Goal: Task Accomplishment & Management: Use online tool/utility

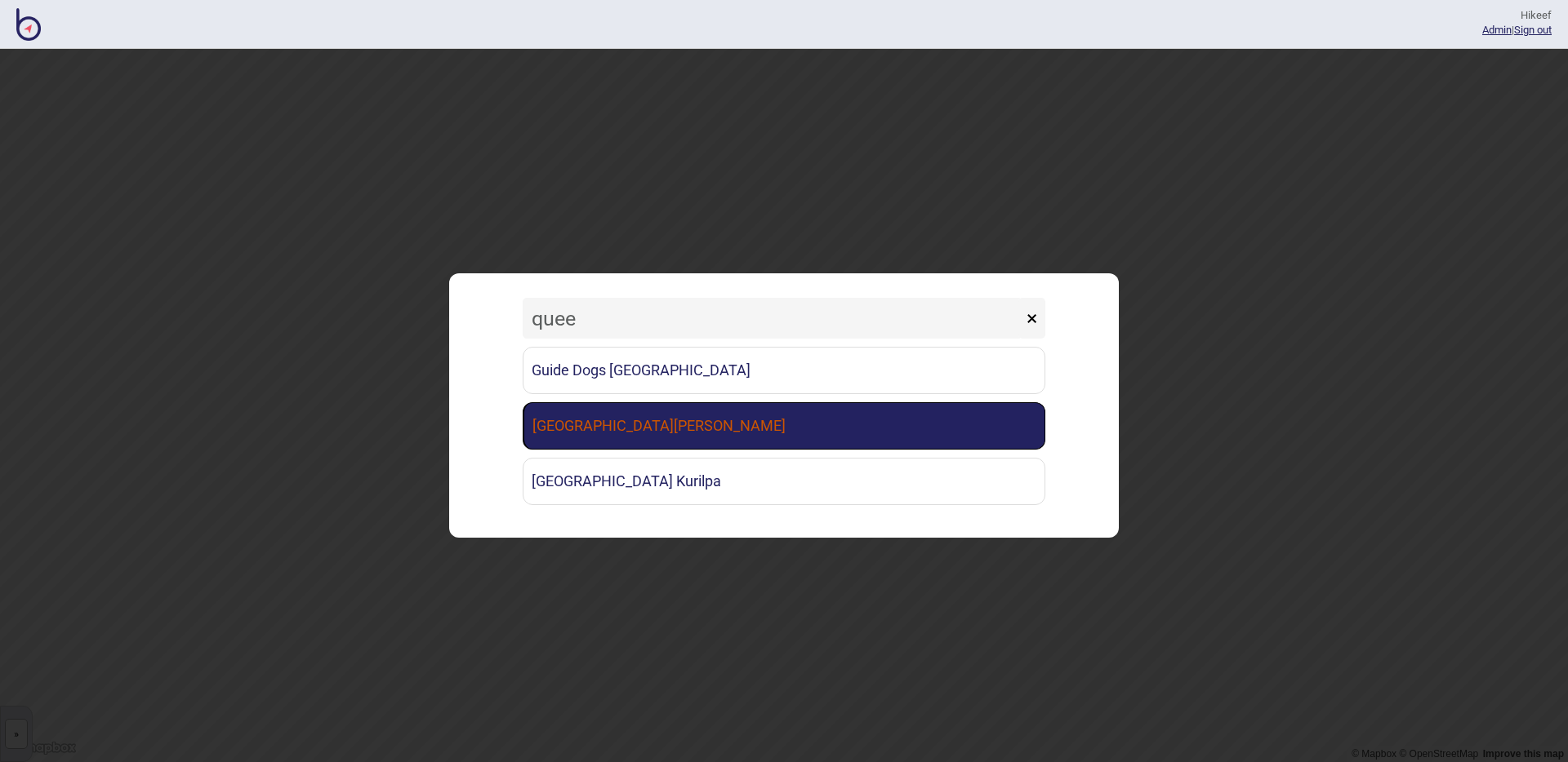
type input "quee"
click at [717, 440] on link "[GEOGRAPHIC_DATA][PERSON_NAME]" at bounding box center [784, 425] width 523 height 48
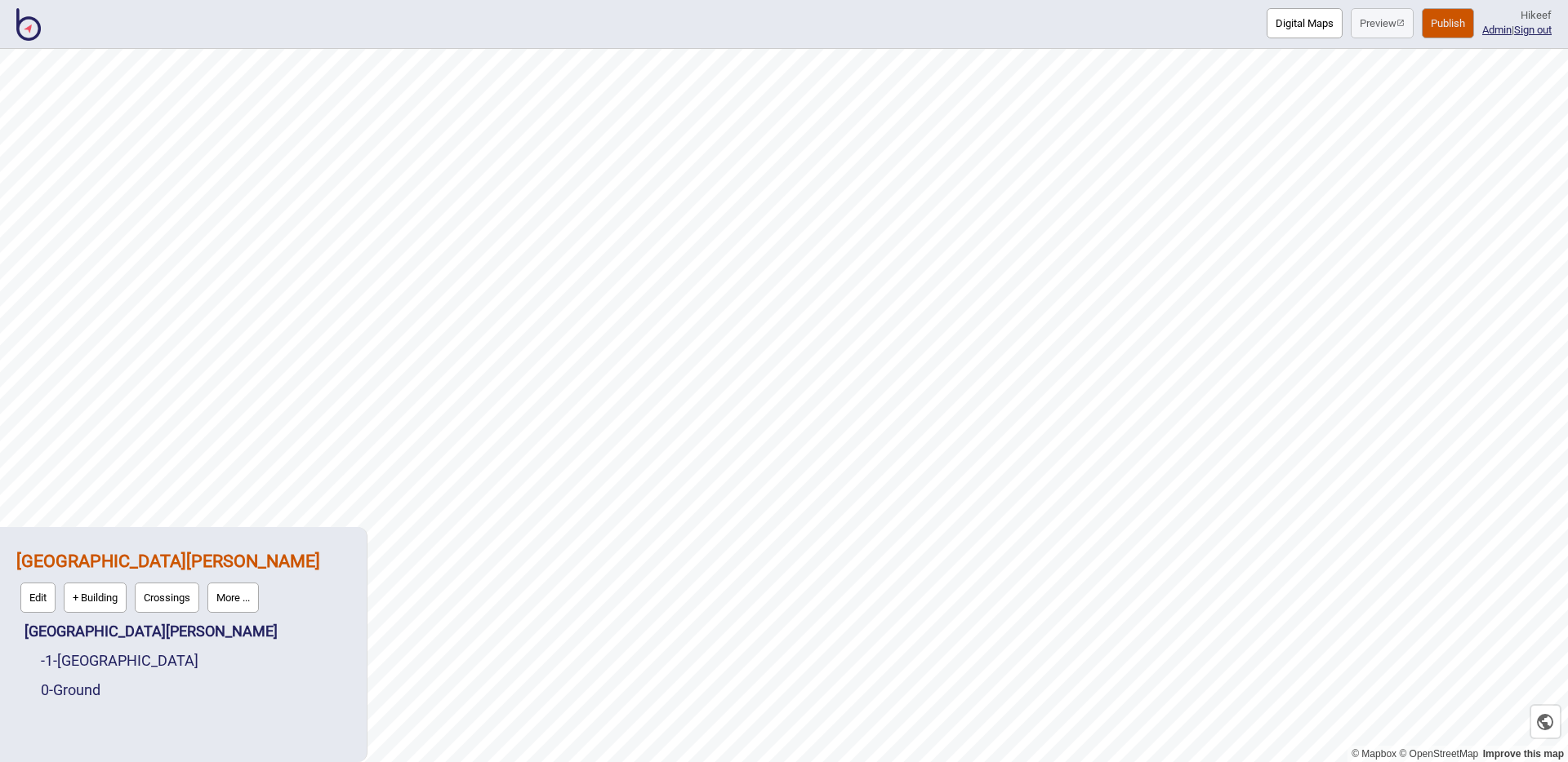
click at [259, 590] on button "More ..." at bounding box center [233, 598] width 51 height 31
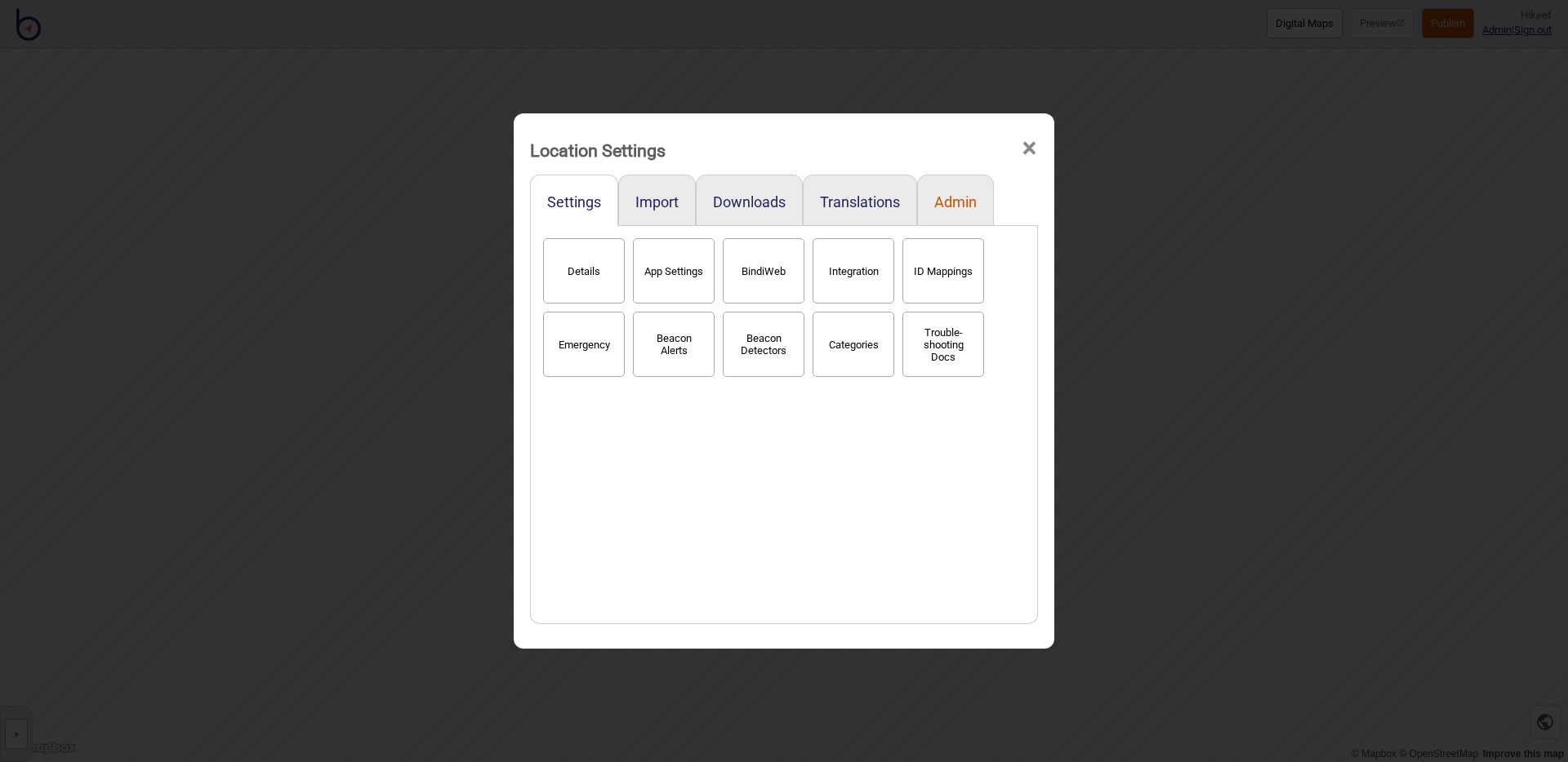
click at [955, 205] on button "Admin" at bounding box center [955, 202] width 42 height 17
click at [582, 206] on button "Settings" at bounding box center [574, 202] width 54 height 17
click at [761, 269] on button "BindiWeb" at bounding box center [763, 271] width 82 height 66
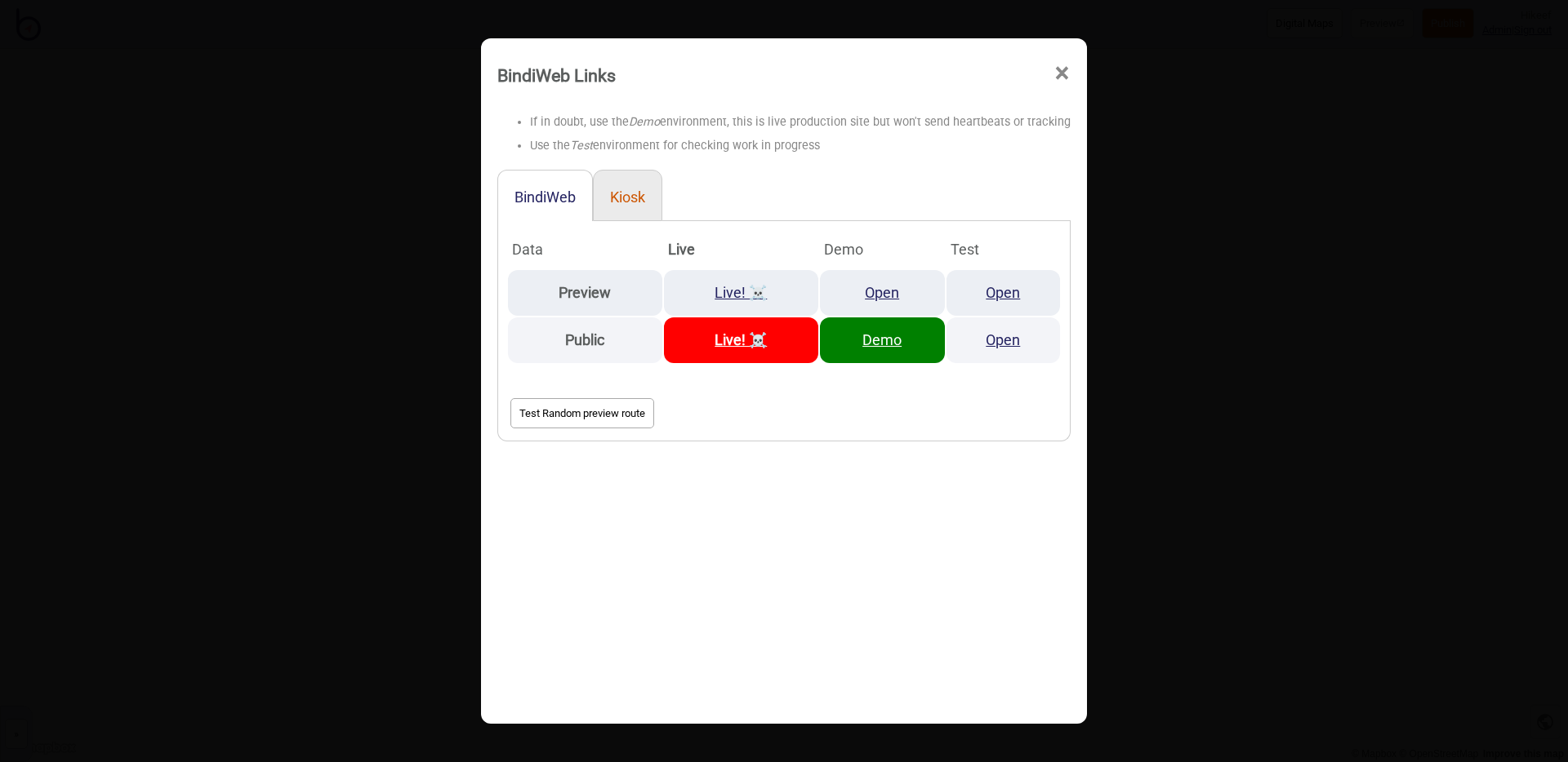
click at [628, 194] on button "Kiosk" at bounding box center [627, 197] width 35 height 17
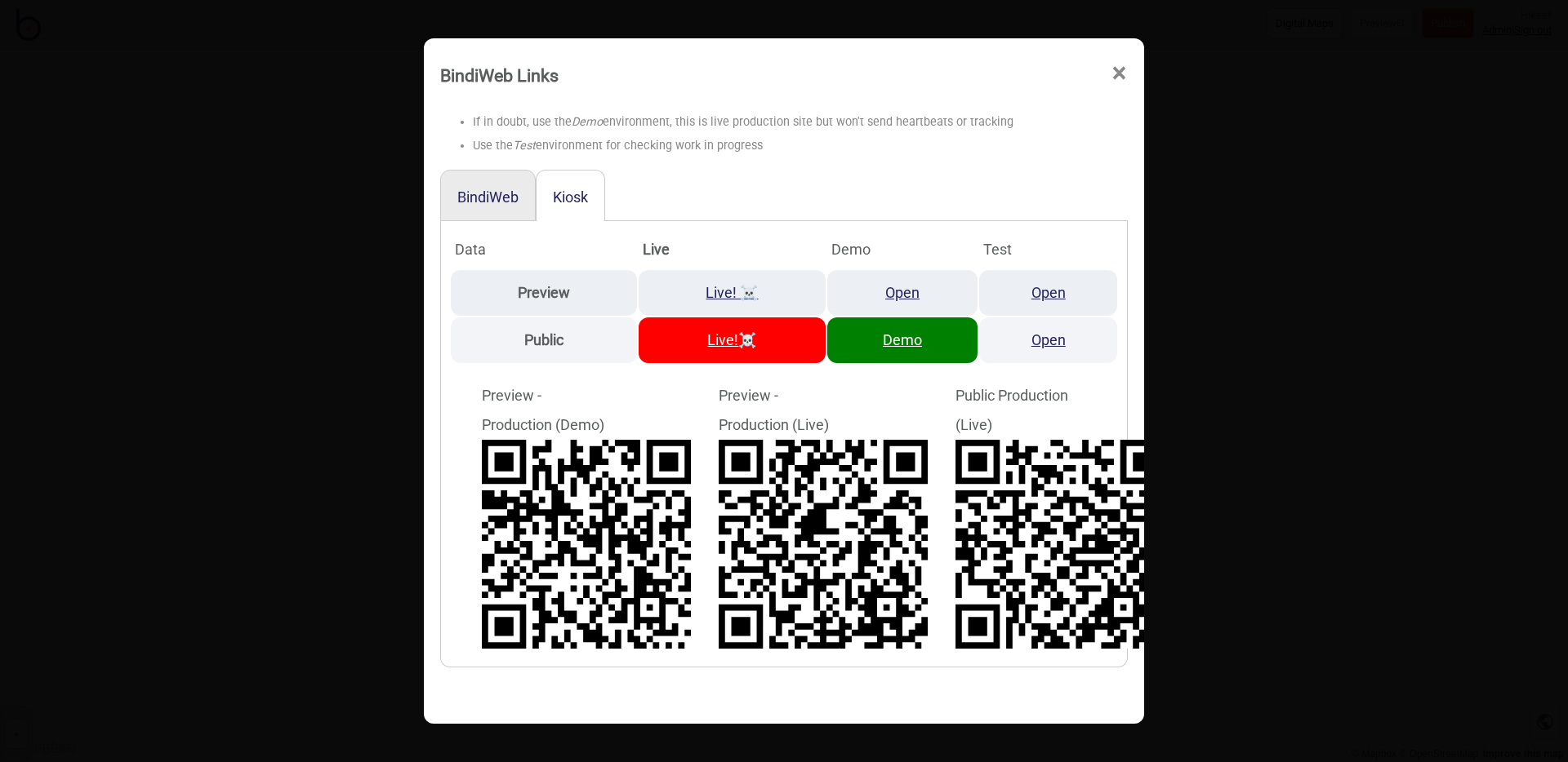
scroll to position [0, 21]
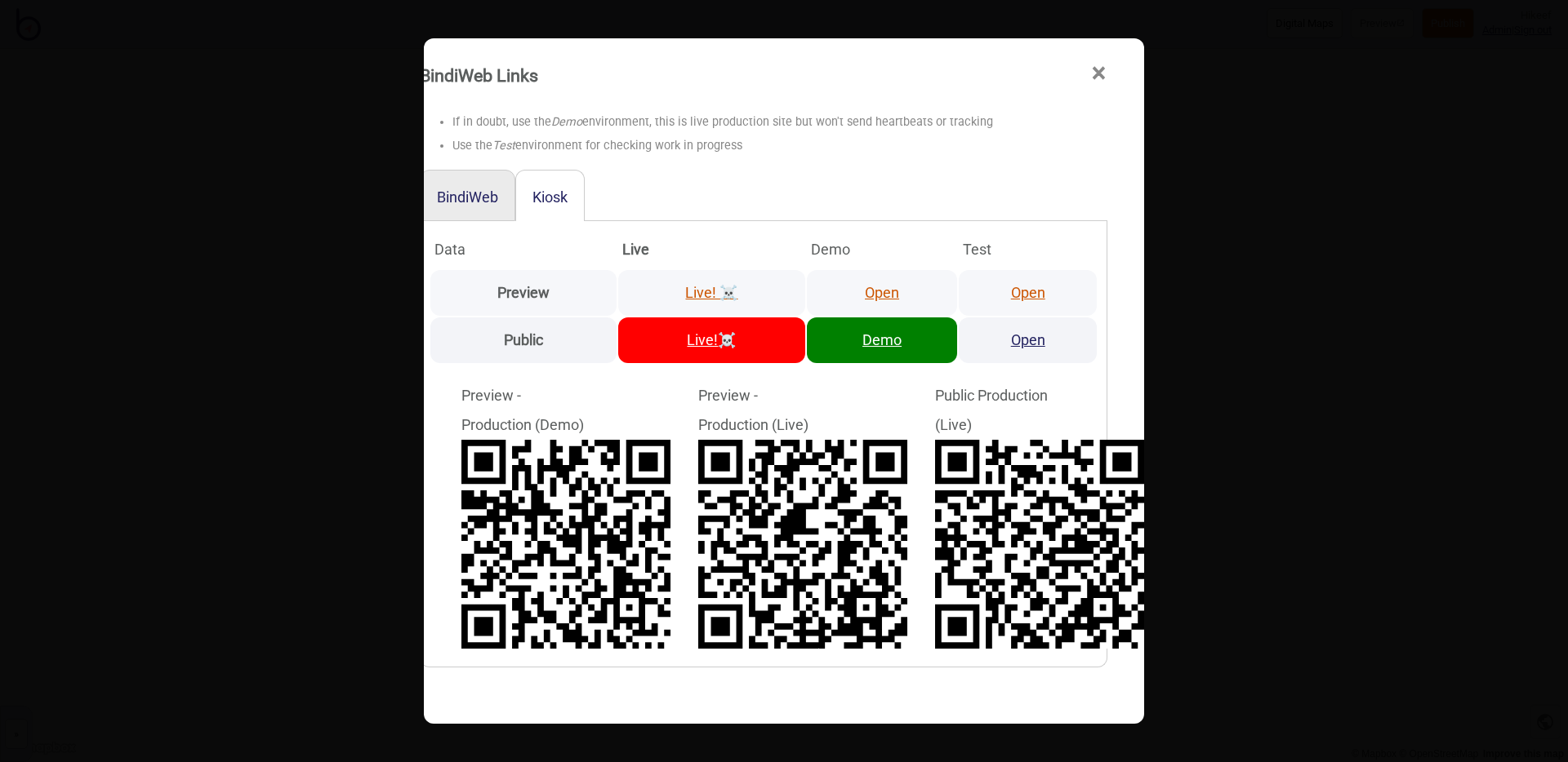
click at [1016, 293] on link "Open" at bounding box center [1028, 292] width 34 height 17
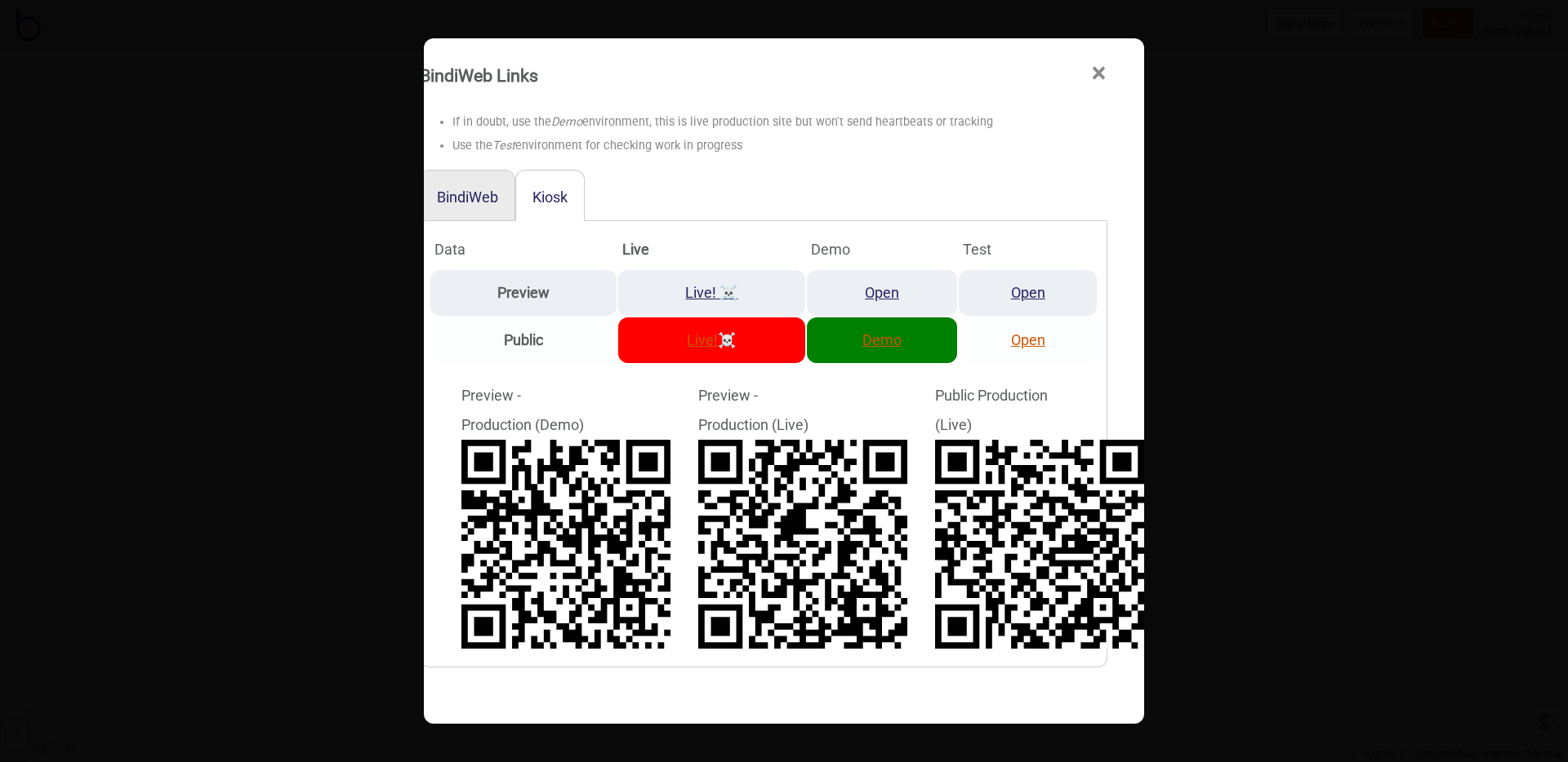
click at [876, 339] on link "Demo" at bounding box center [882, 339] width 40 height 17
click at [284, 114] on div "BindiWeb Links × If in doubt, use the Demo environment, this is live production…" at bounding box center [784, 381] width 1568 height 762
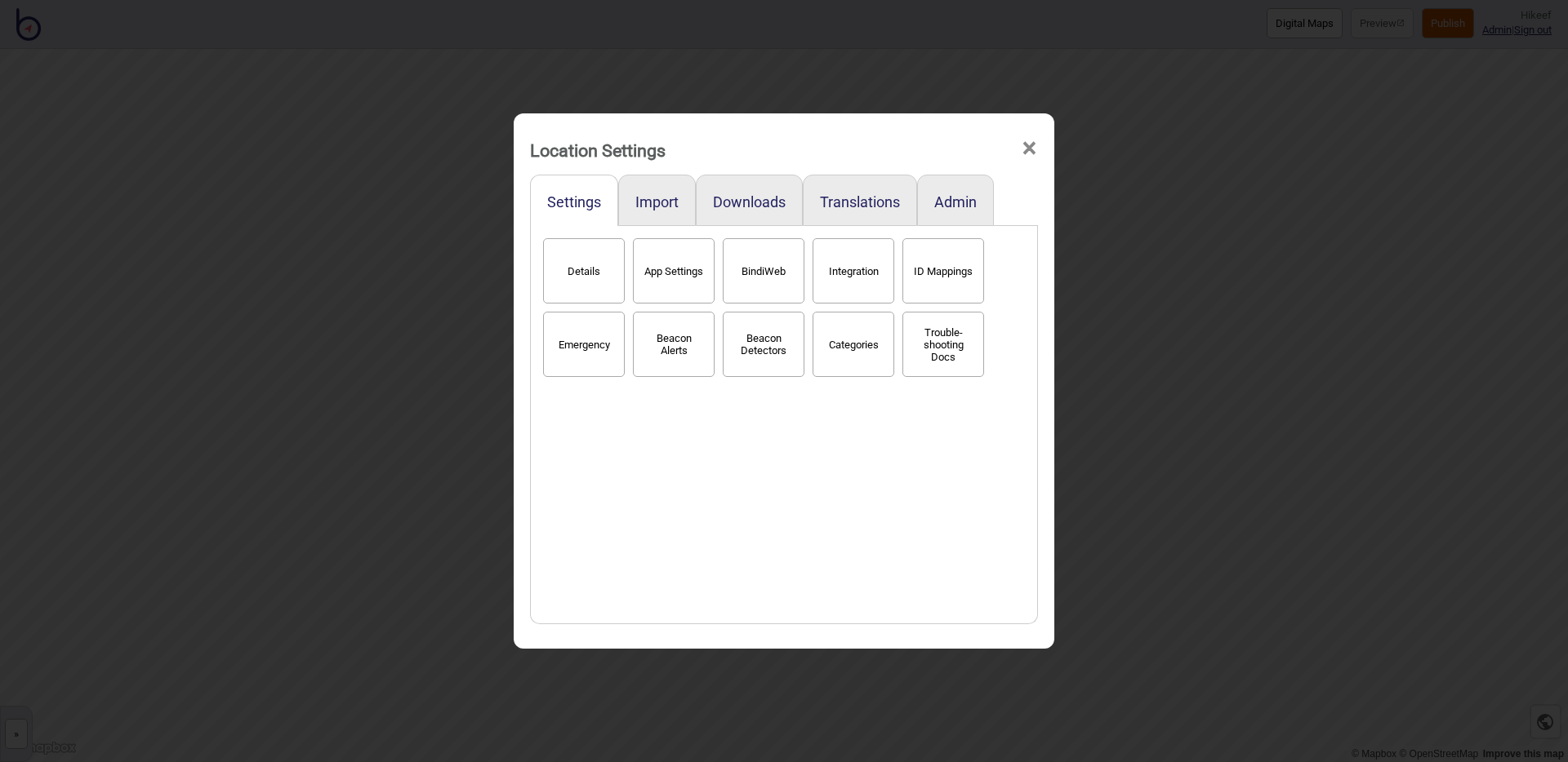
click at [410, 258] on div "Location Settings × Settings Import Downloads Translations Admin Details App Se…" at bounding box center [784, 381] width 1568 height 762
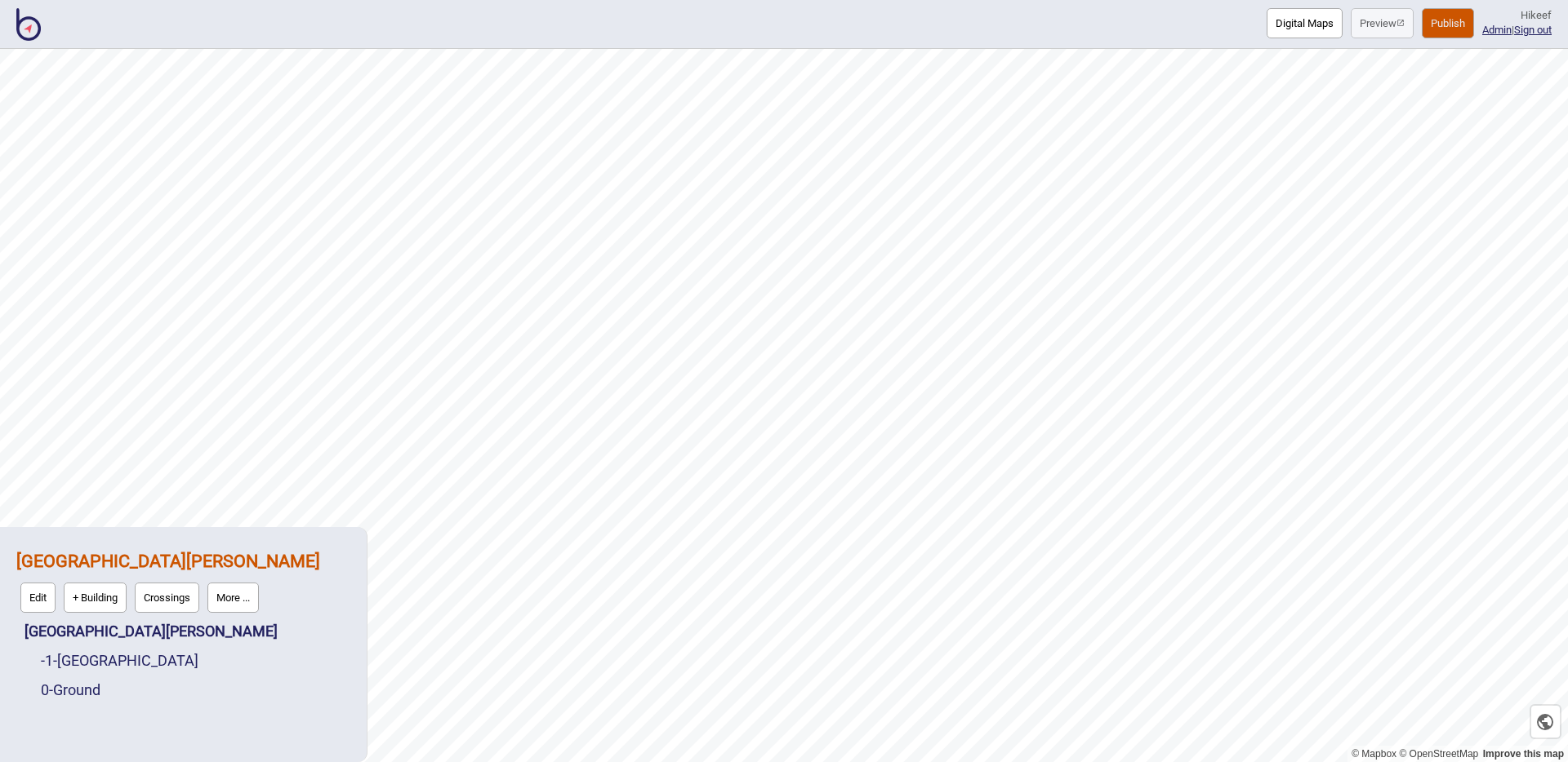
click at [40, 22] on img at bounding box center [28, 24] width 24 height 32
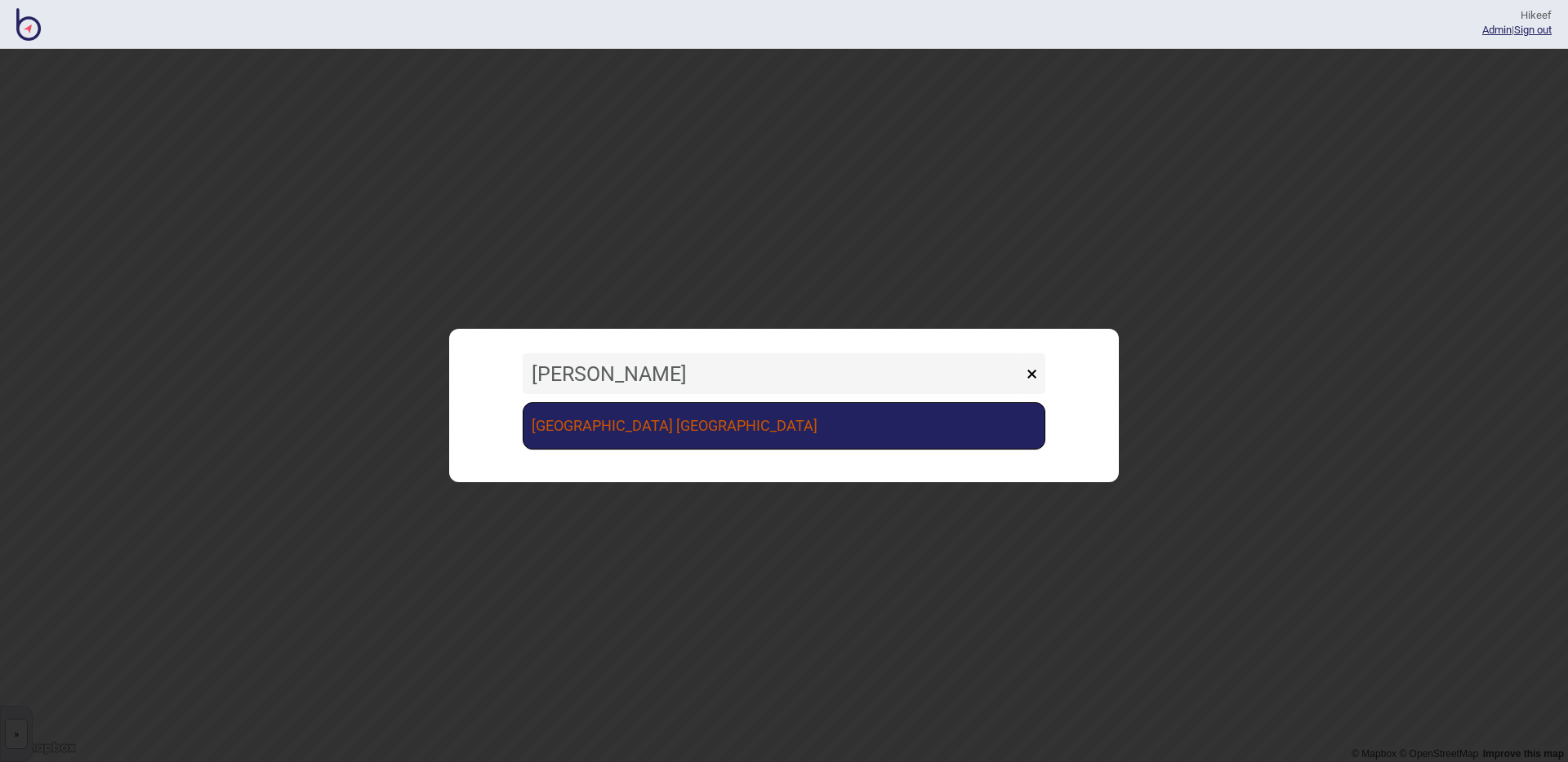
type input "[PERSON_NAME]"
click at [758, 418] on link "[GEOGRAPHIC_DATA] [GEOGRAPHIC_DATA]" at bounding box center [784, 425] width 523 height 48
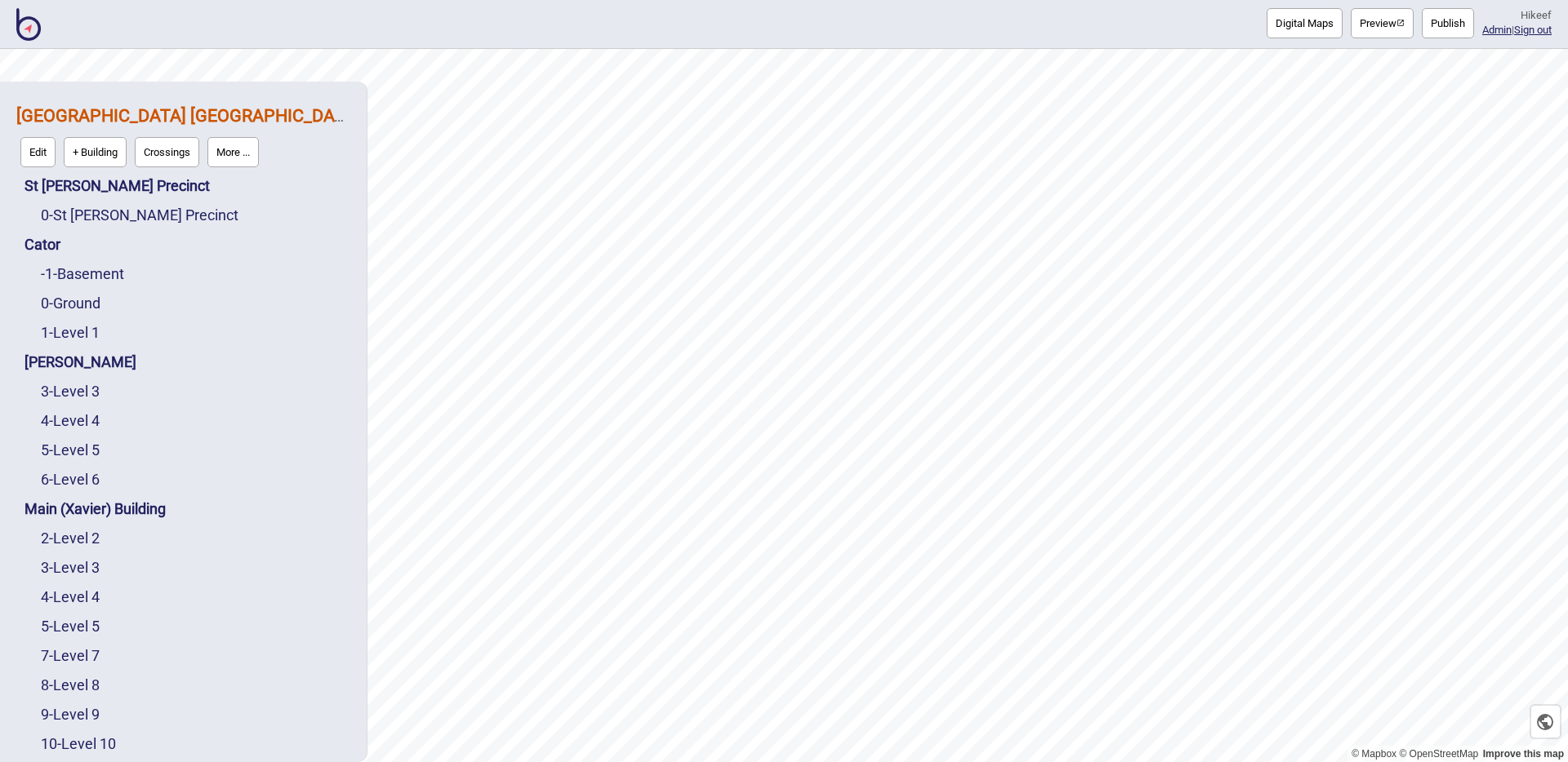
click at [259, 151] on button "More ..." at bounding box center [233, 153] width 51 height 31
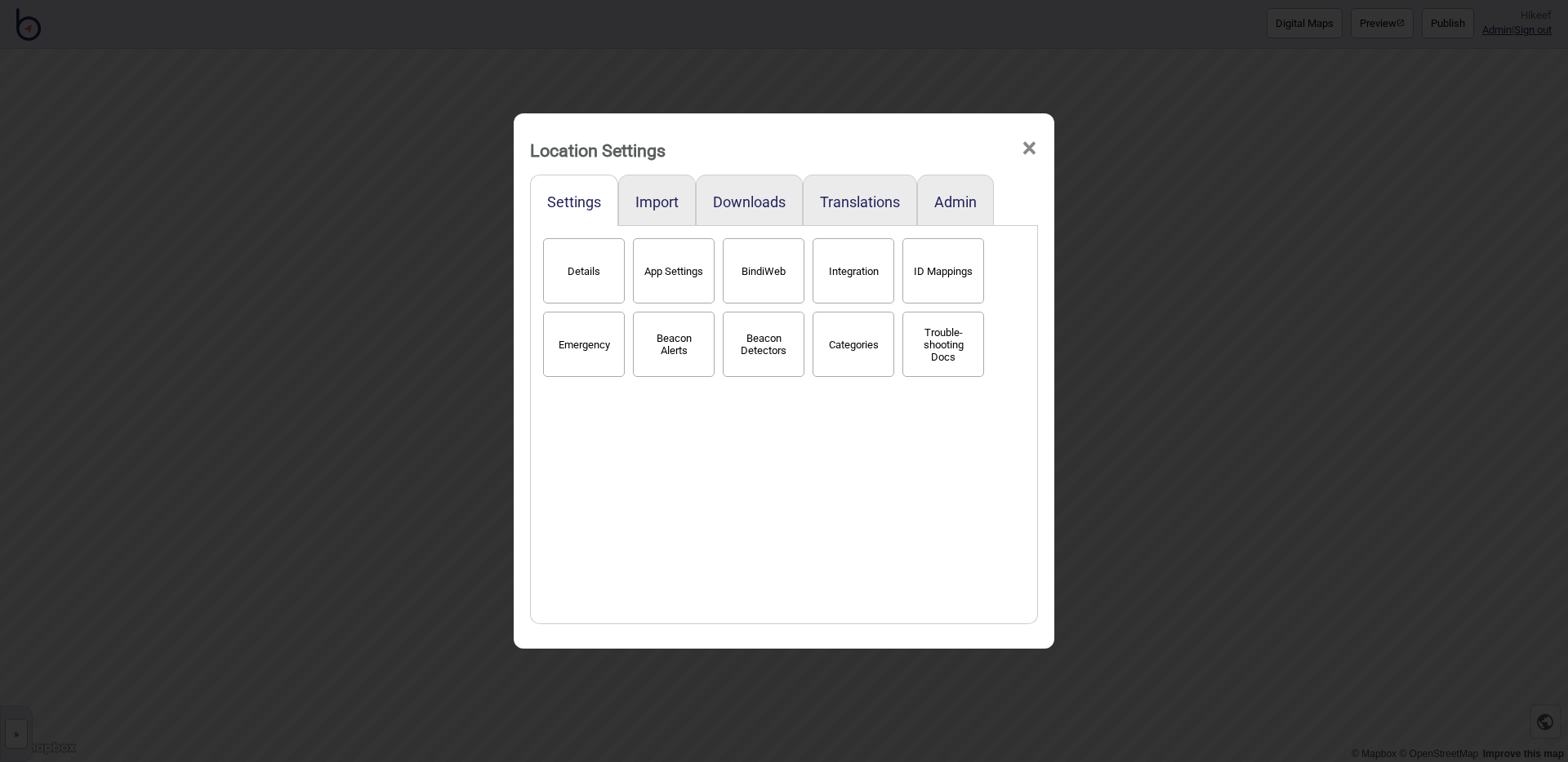
click at [744, 278] on button "BindiWeb" at bounding box center [763, 271] width 82 height 66
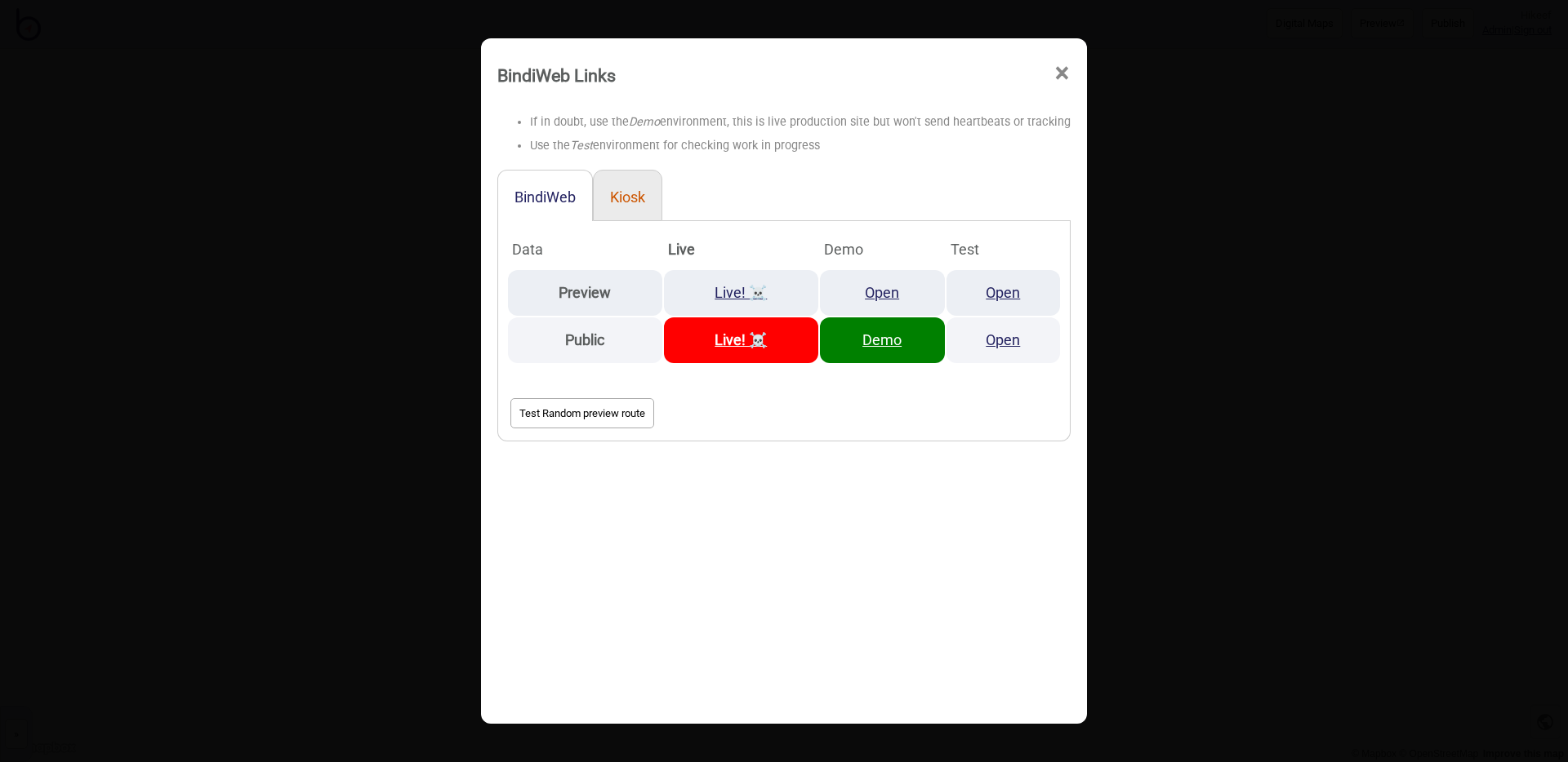
click at [618, 195] on button "Kiosk" at bounding box center [627, 197] width 35 height 17
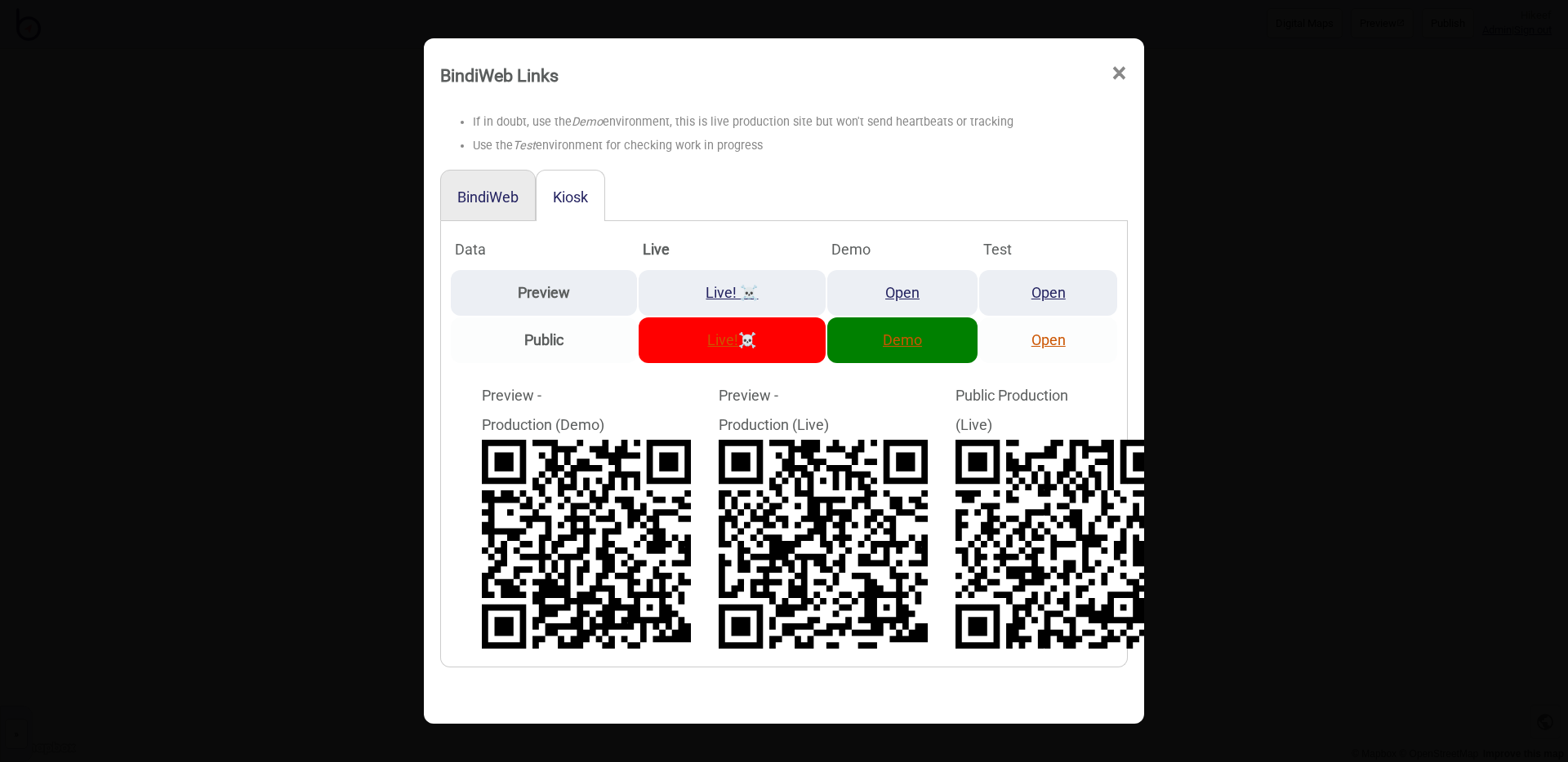
click at [894, 344] on link "Demo" at bounding box center [903, 339] width 40 height 17
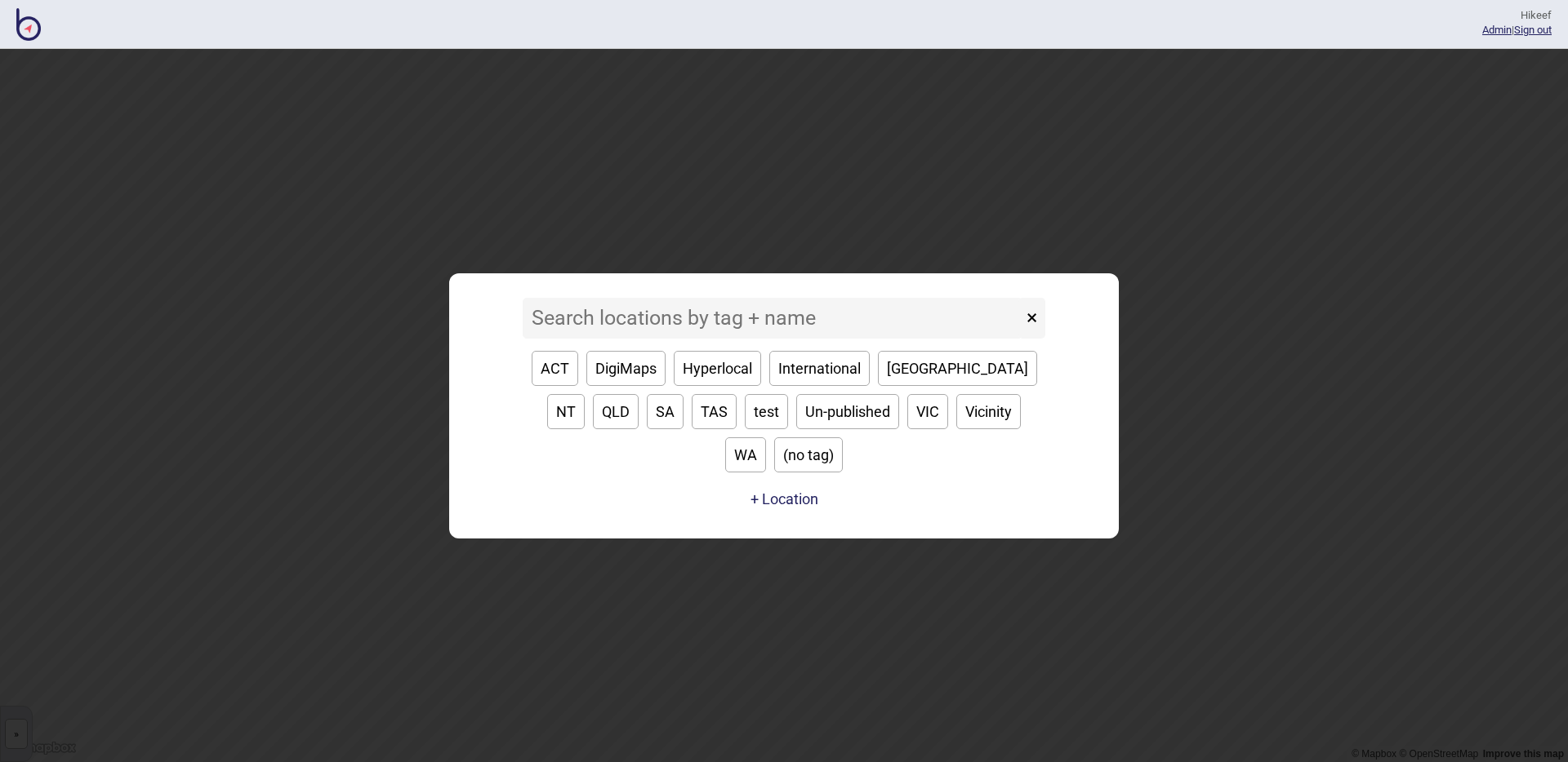
click at [667, 338] on input at bounding box center [772, 318] width 500 height 40
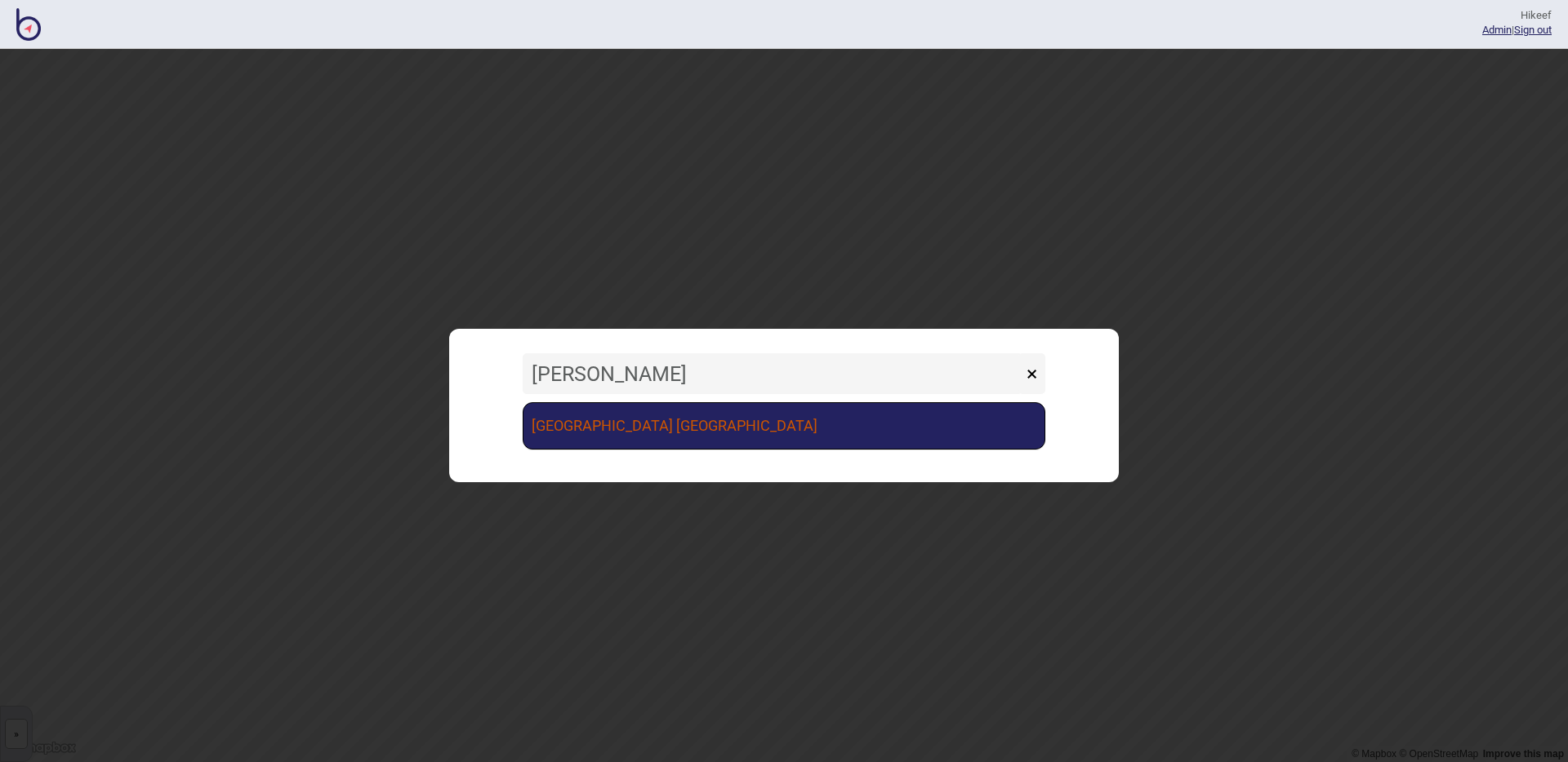
type input "[PERSON_NAME]"
click at [677, 423] on link "[GEOGRAPHIC_DATA] [GEOGRAPHIC_DATA]" at bounding box center [784, 425] width 523 height 48
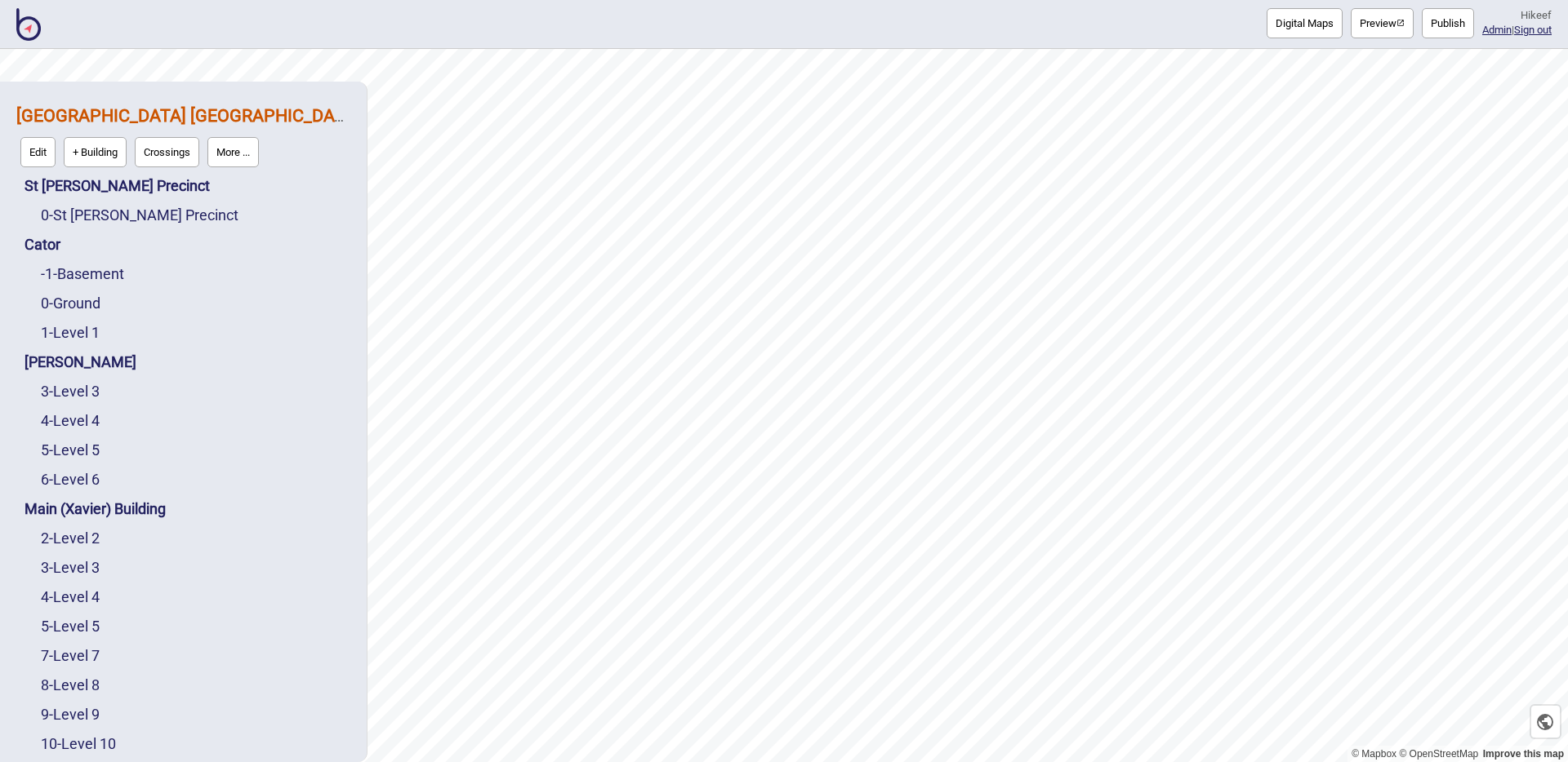
click at [1363, 31] on button "Preview" at bounding box center [1382, 23] width 63 height 31
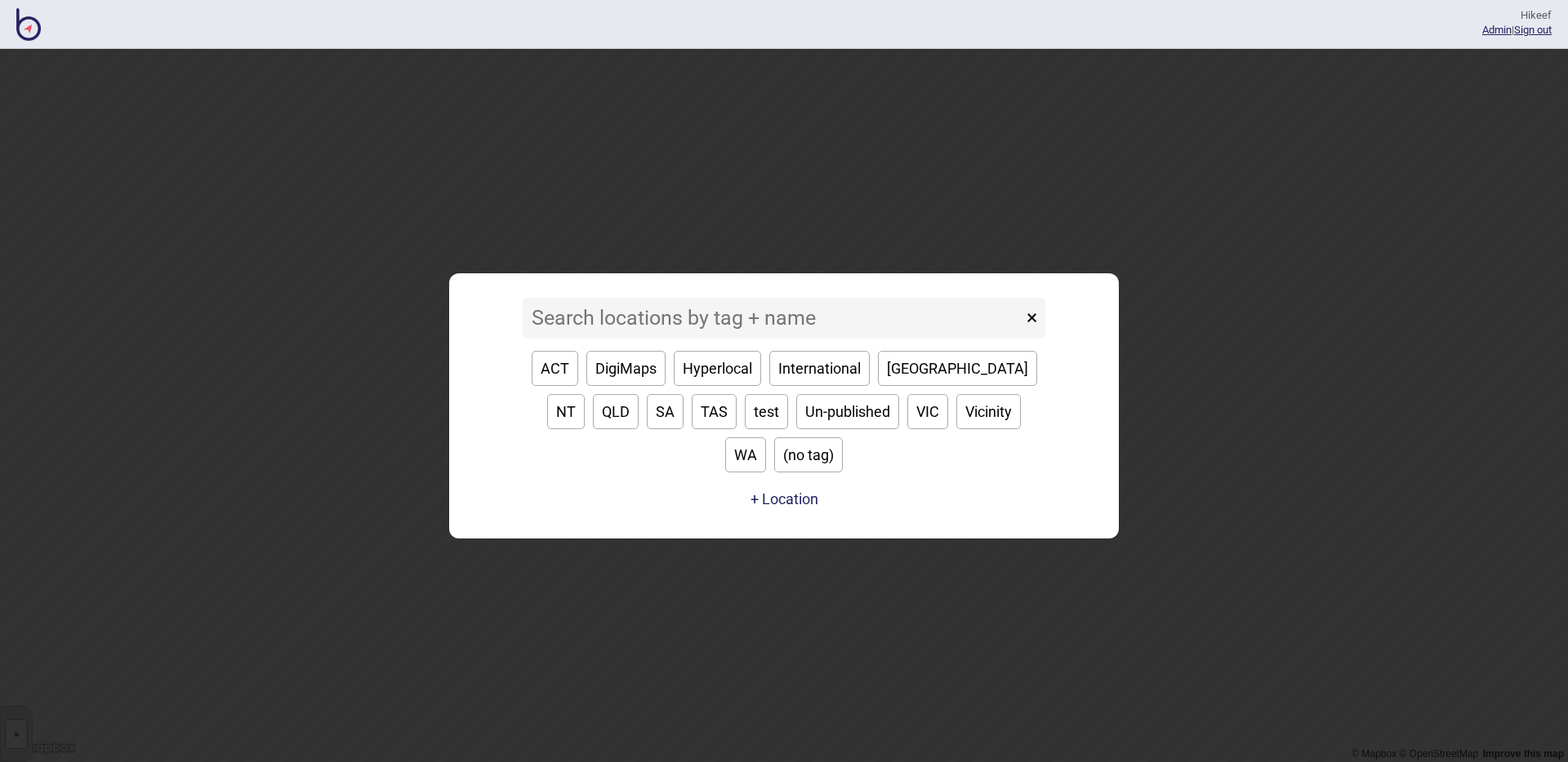
click at [748, 338] on input at bounding box center [772, 318] width 500 height 40
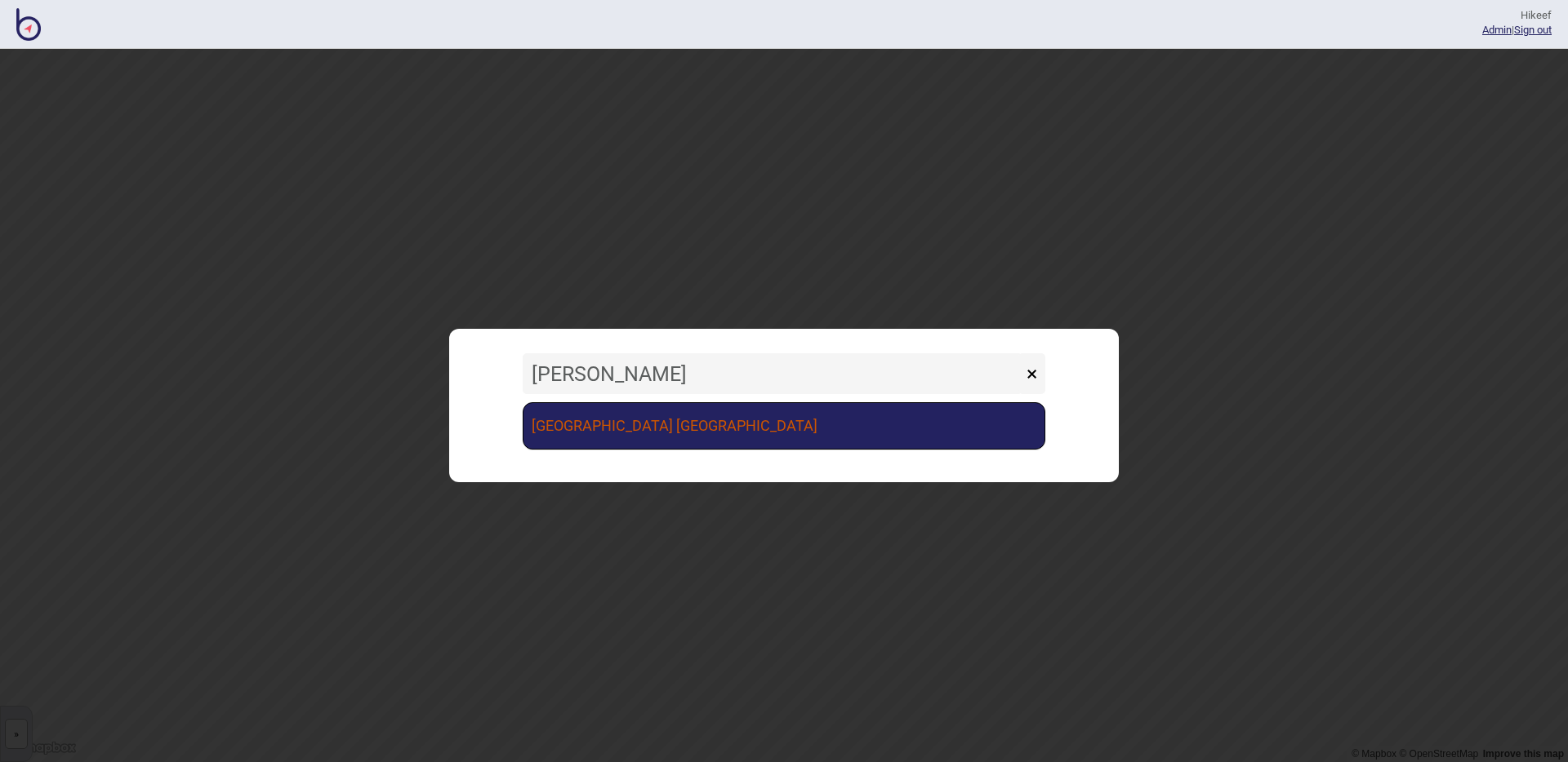
type input "[PERSON_NAME]"
click at [780, 420] on link "[GEOGRAPHIC_DATA] [GEOGRAPHIC_DATA]" at bounding box center [784, 425] width 523 height 48
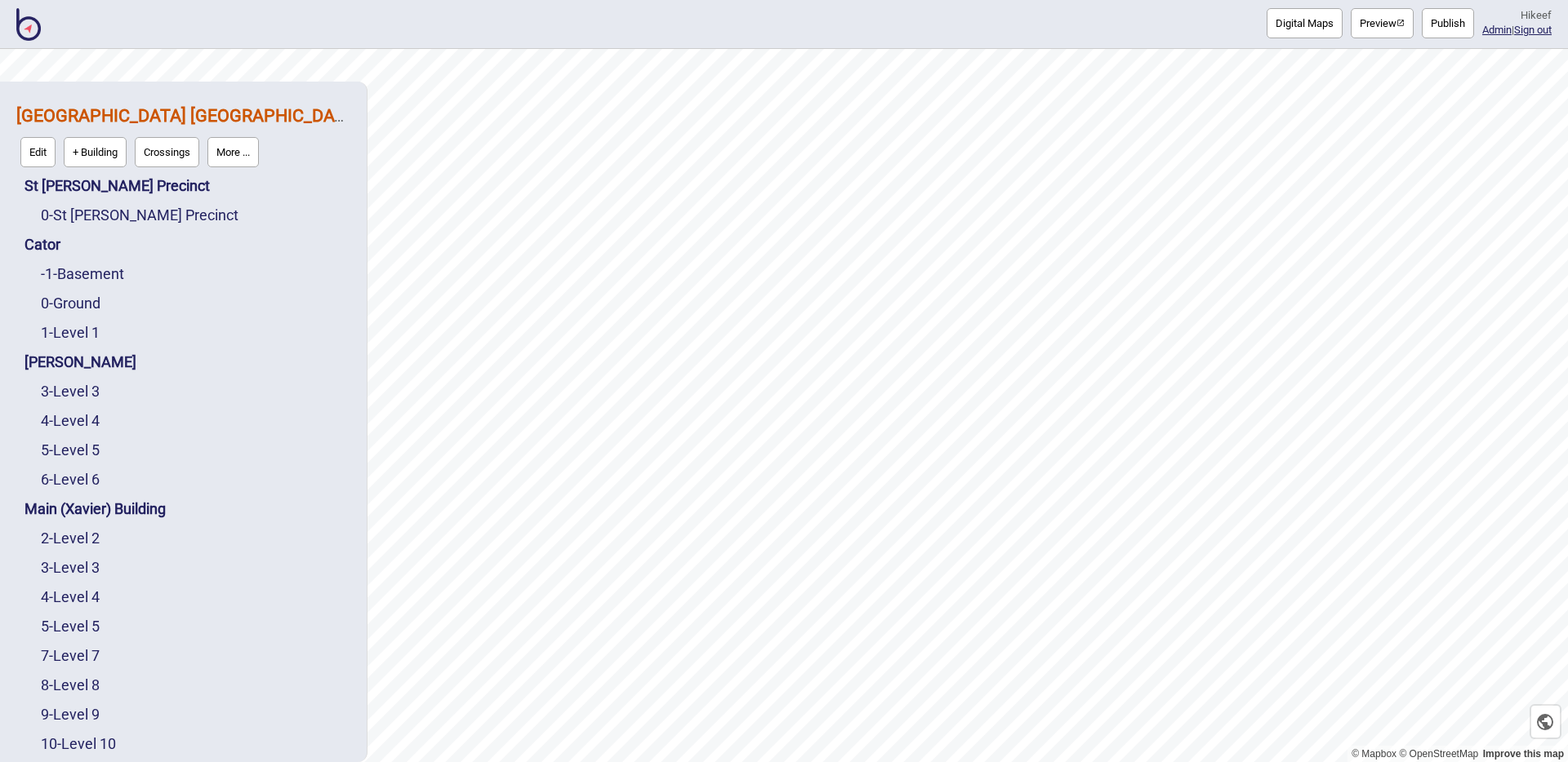
click at [250, 153] on button "More ..." at bounding box center [233, 153] width 51 height 31
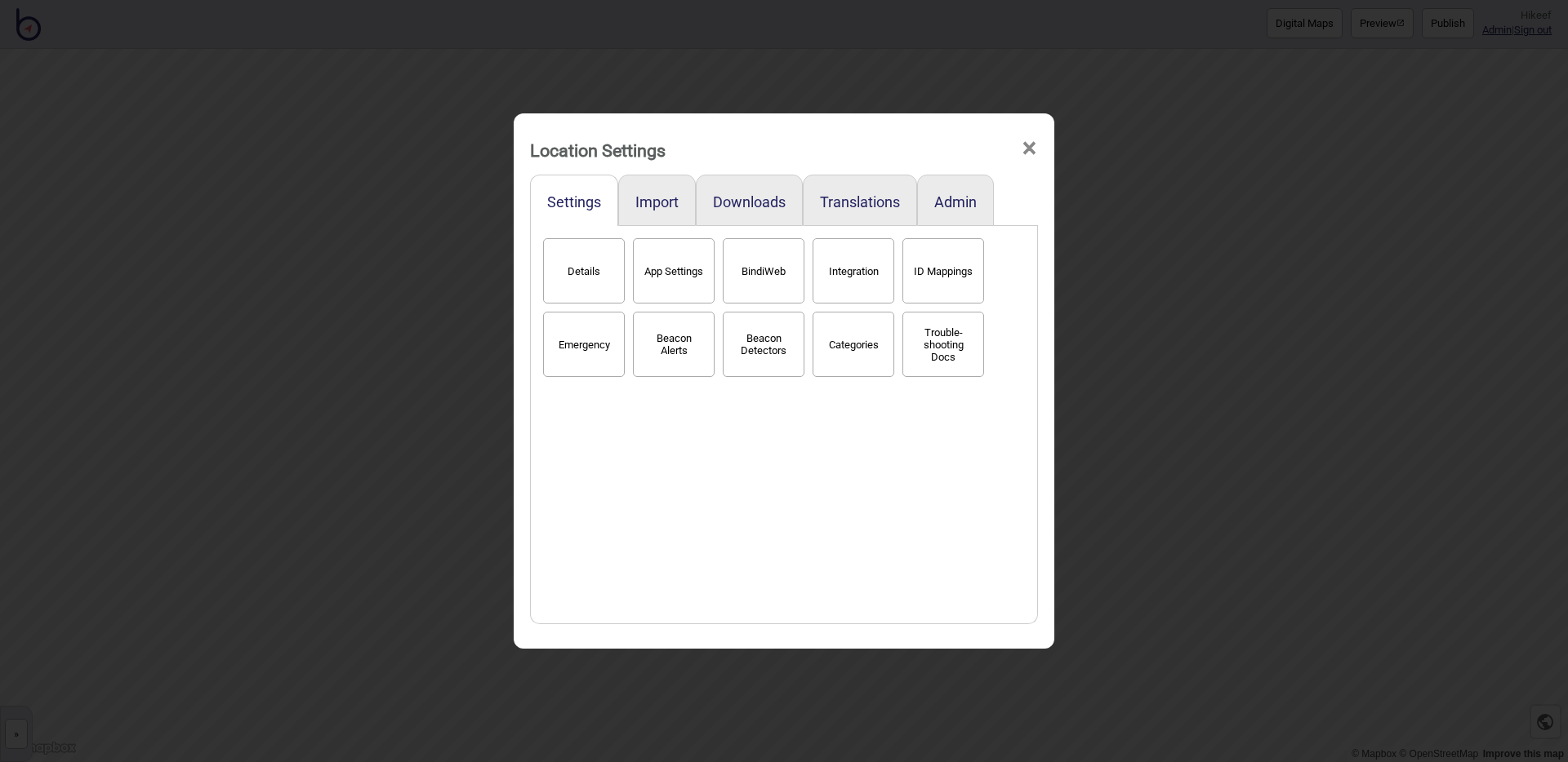
click at [834, 423] on div "Details App Settings BindiWeb Integration ID Mappings Emergency Beacon Alerts B…" at bounding box center [784, 425] width 490 height 381
click at [956, 202] on button "Admin" at bounding box center [955, 202] width 42 height 17
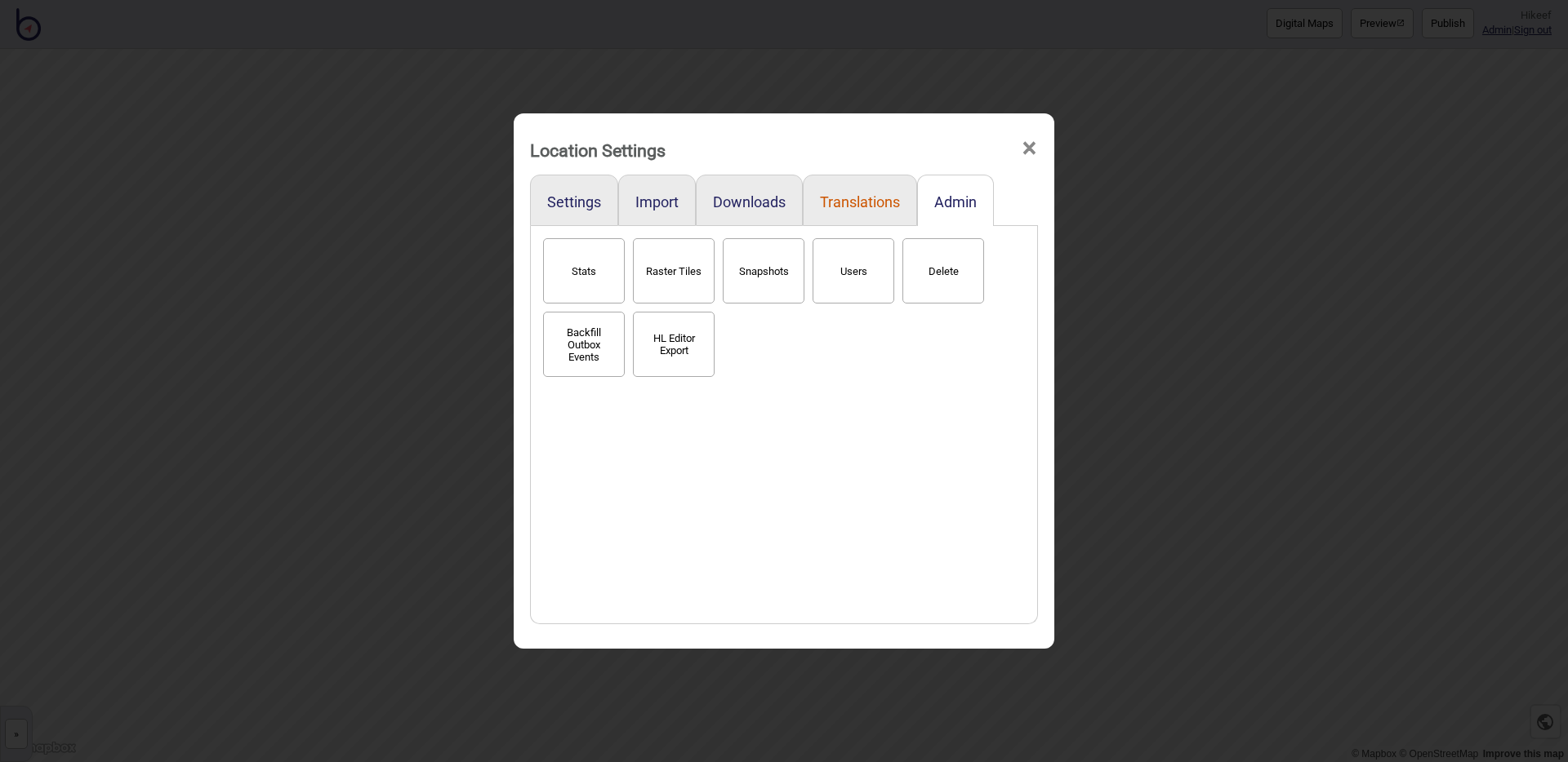
click at [878, 203] on button "Translations" at bounding box center [859, 202] width 80 height 17
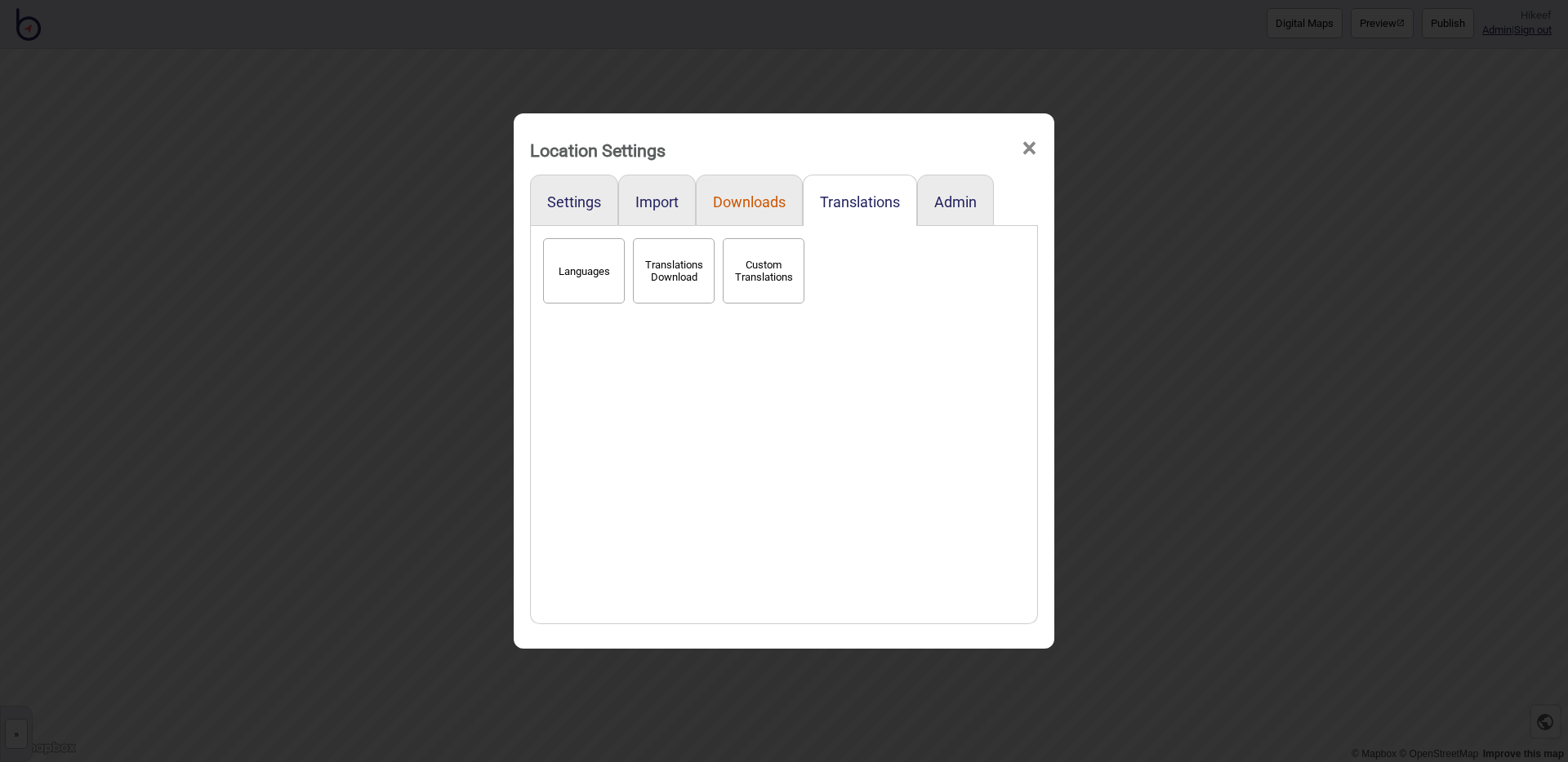
click at [741, 198] on button "Downloads" at bounding box center [749, 202] width 73 height 17
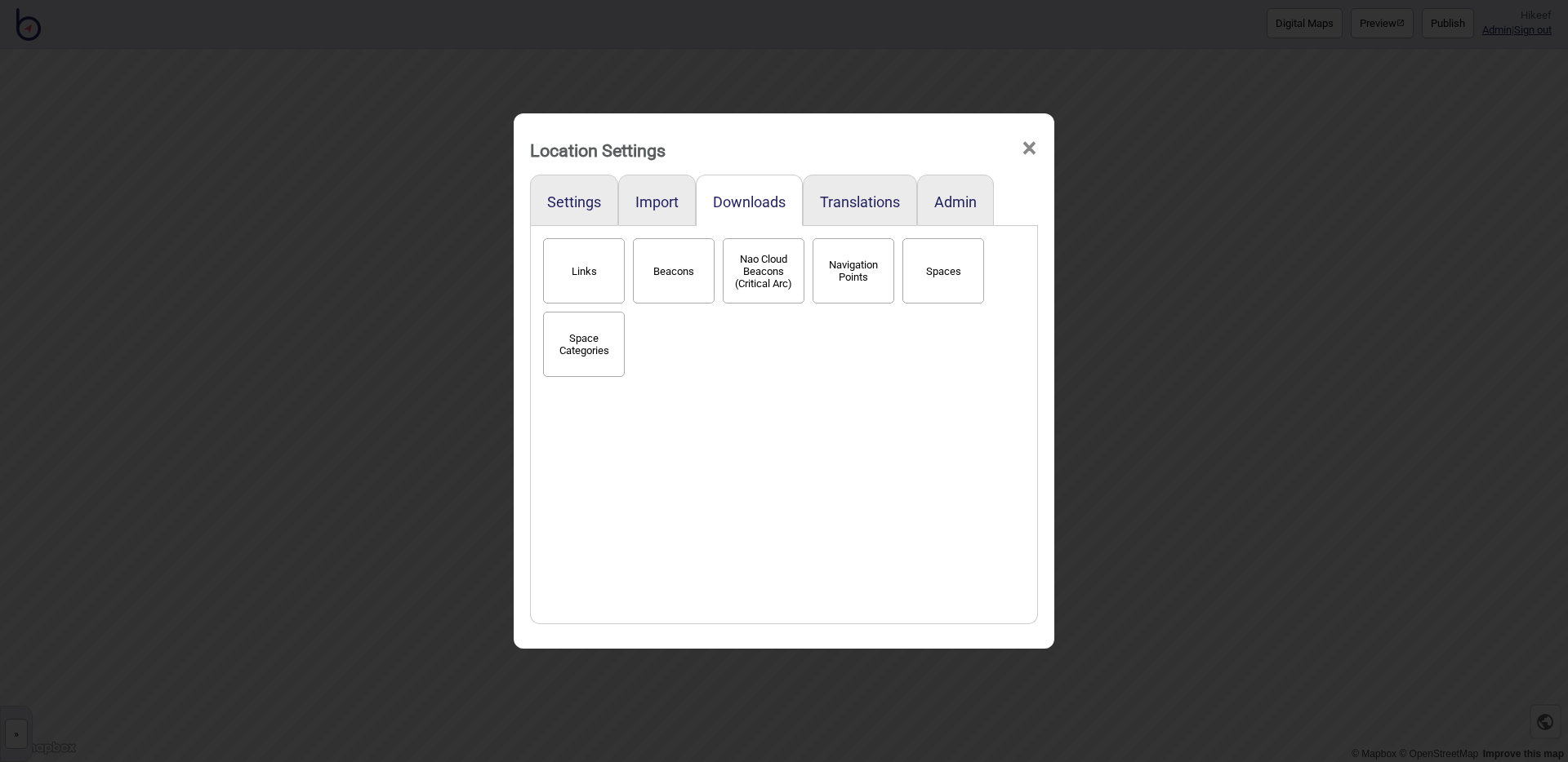
click at [575, 256] on button "Links" at bounding box center [584, 271] width 82 height 66
